Goal: Information Seeking & Learning: Learn about a topic

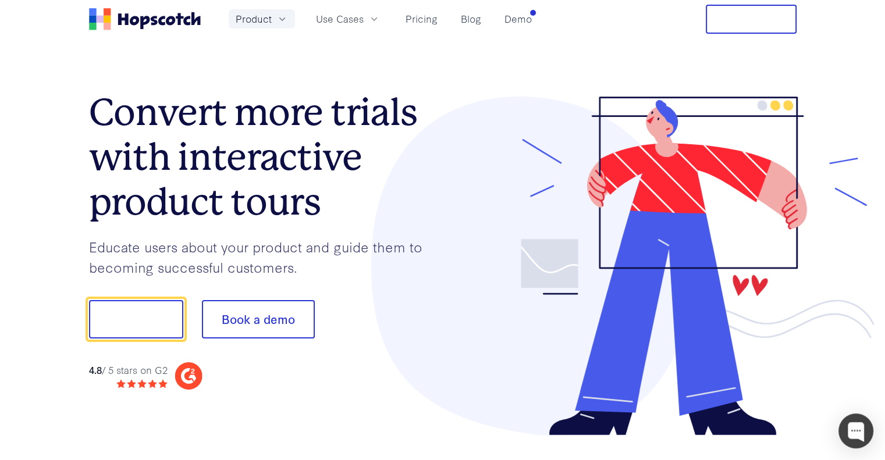
click at [233, 15] on button "Product" at bounding box center [262, 18] width 66 height 19
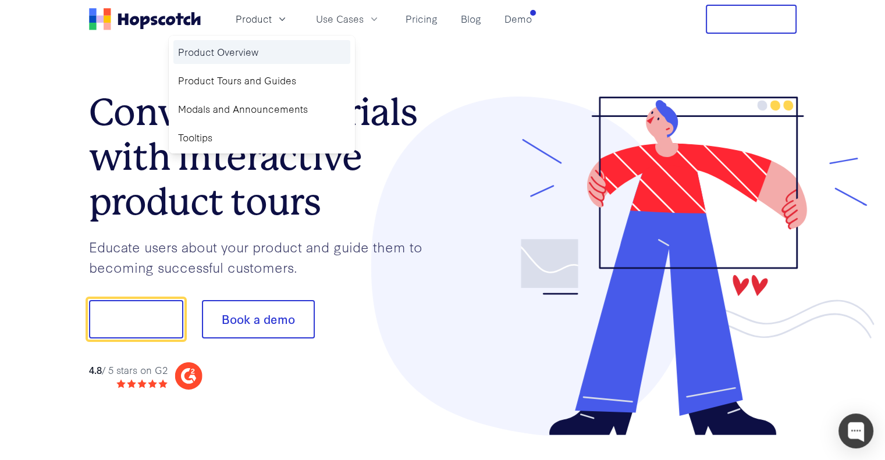
click at [246, 49] on link "Product Overview" at bounding box center [261, 52] width 177 height 24
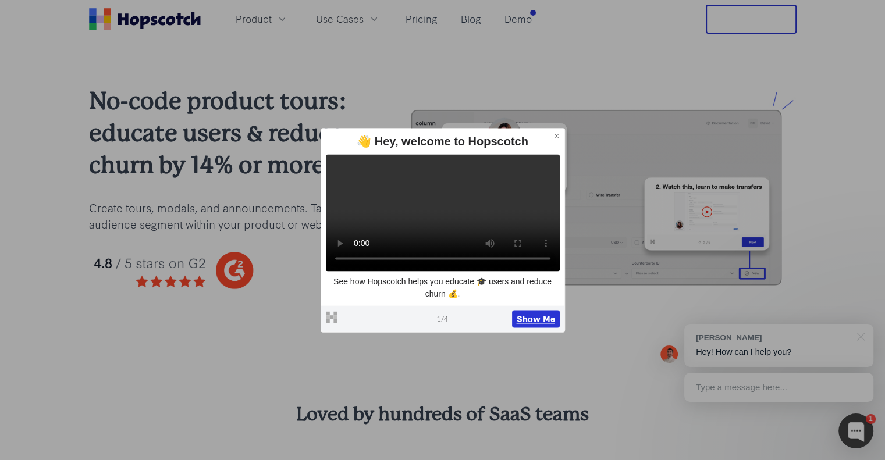
click at [530, 325] on button "Show Me" at bounding box center [536, 318] width 48 height 17
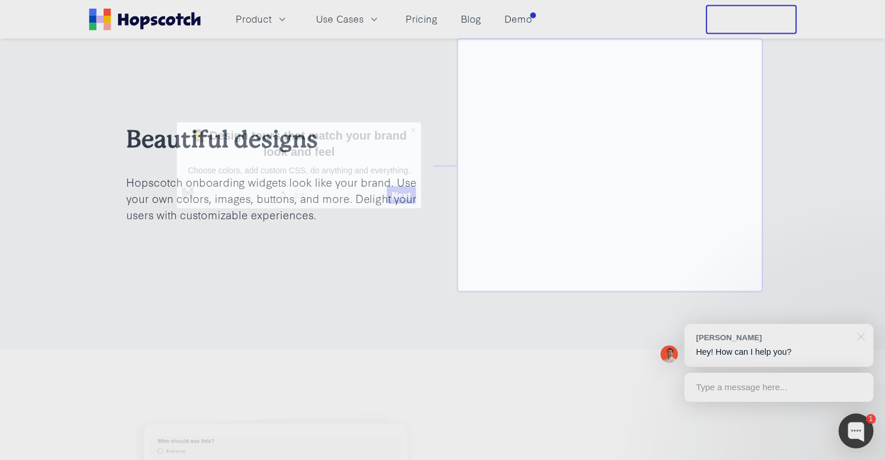
scroll to position [1823, 0]
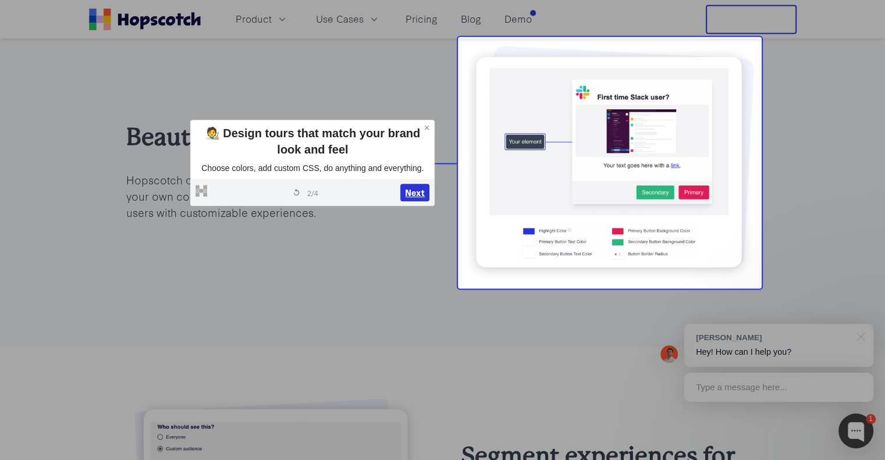
click at [413, 188] on button "Next" at bounding box center [415, 192] width 29 height 17
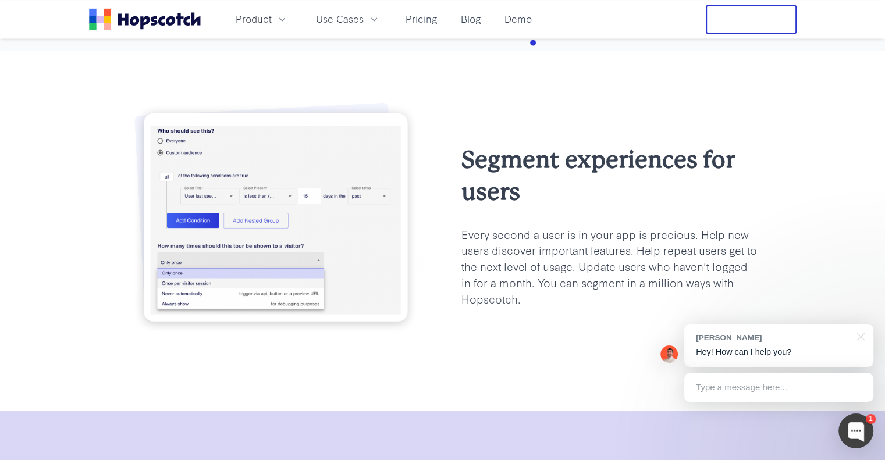
scroll to position [2162, 0]
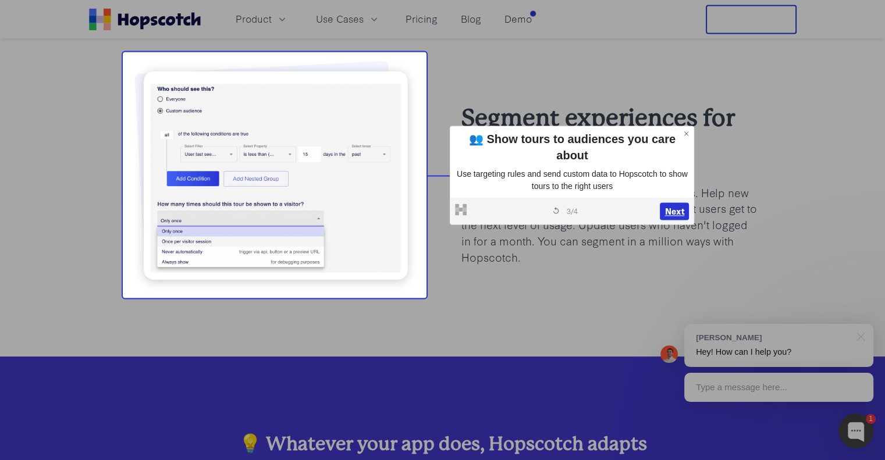
click at [669, 211] on button "Next" at bounding box center [674, 211] width 29 height 17
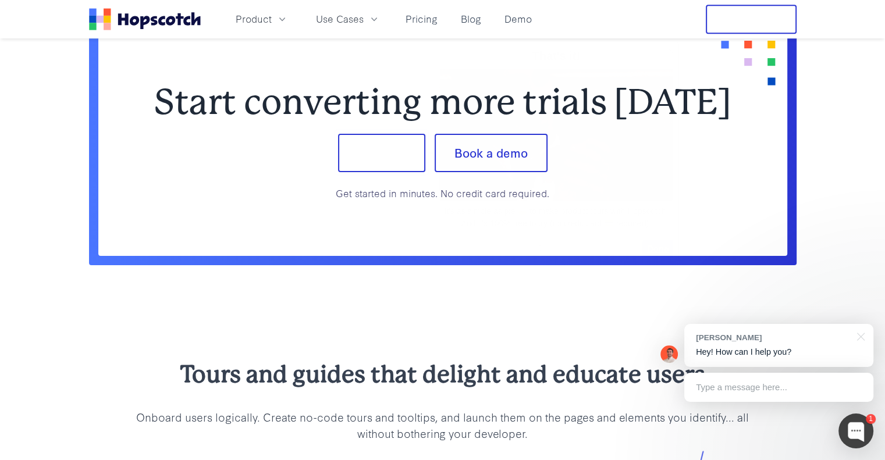
scroll to position [944, 0]
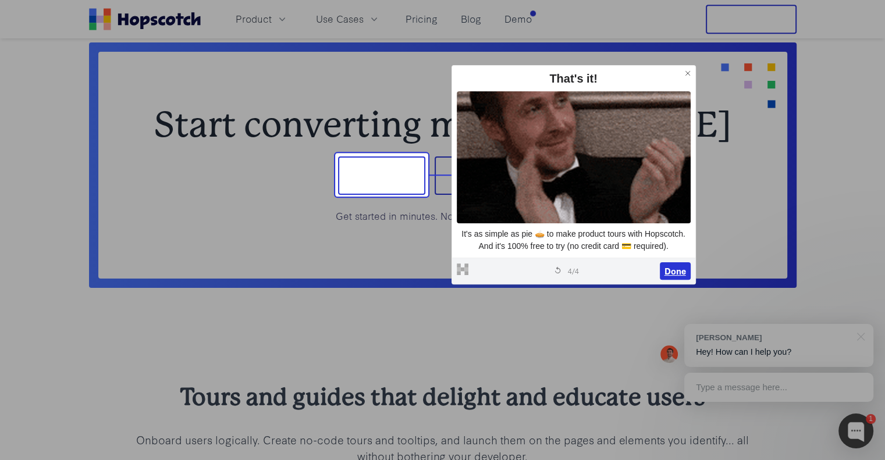
click at [678, 265] on button "Done" at bounding box center [675, 271] width 31 height 17
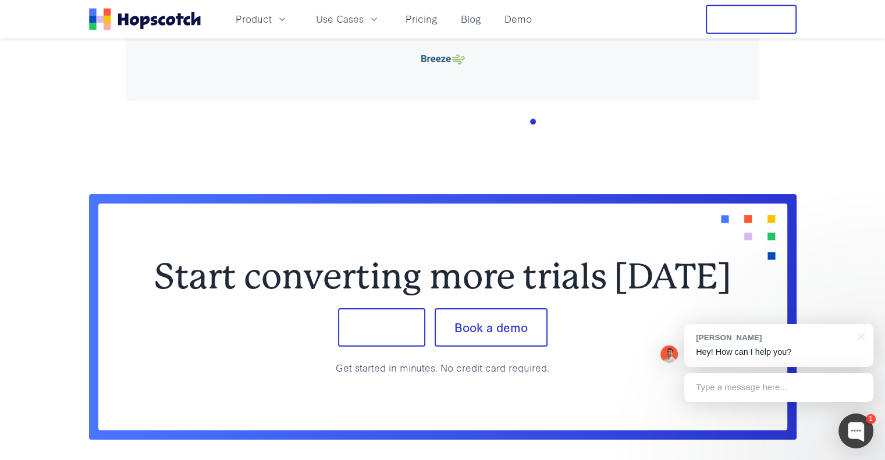
scroll to position [769, 0]
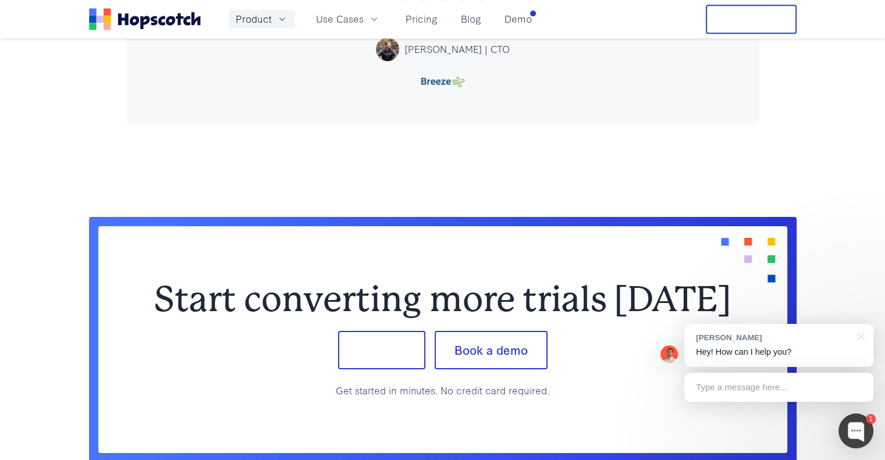
click at [256, 14] on span "Product" at bounding box center [254, 19] width 36 height 15
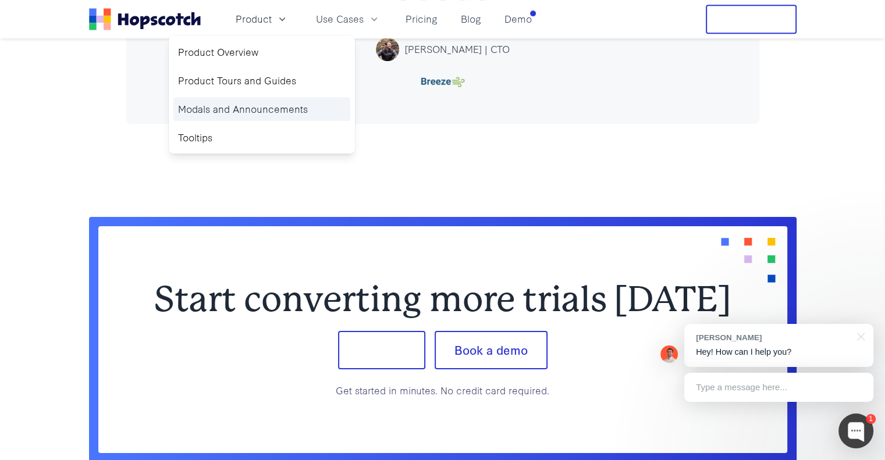
click at [275, 114] on link "Modals and Announcements" at bounding box center [261, 109] width 177 height 24
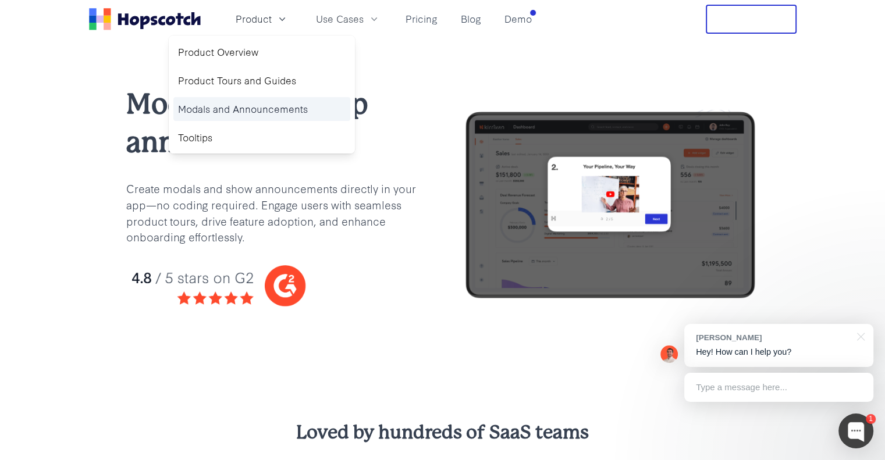
click at [295, 113] on link "Modals and Announcements" at bounding box center [261, 109] width 177 height 24
click at [401, 168] on div "Modals and in-app announcements Create modals and show announcements directly i…" at bounding box center [275, 206] width 298 height 242
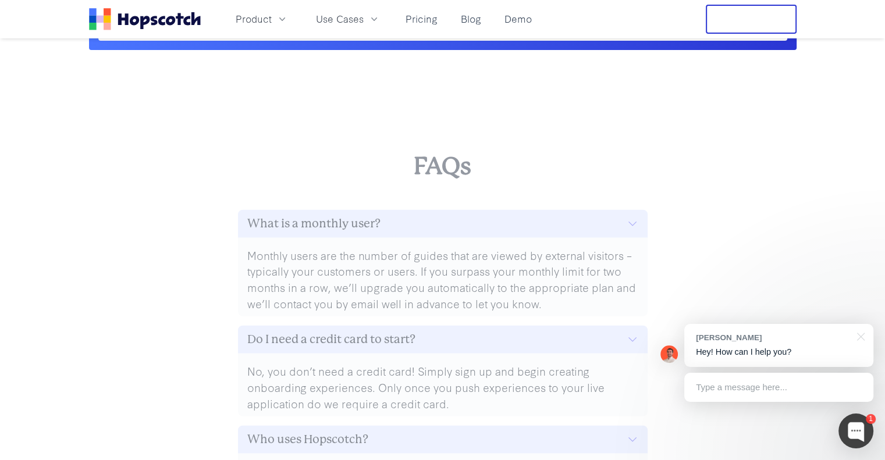
scroll to position [4599, 0]
